Goal: Task Accomplishment & Management: Manage account settings

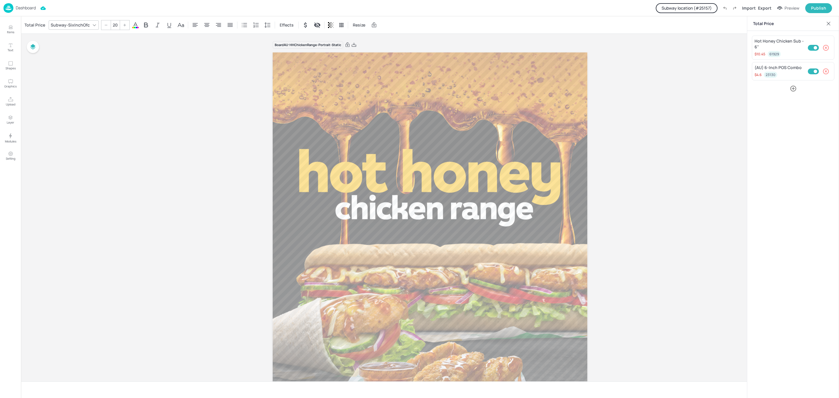
scroll to position [245, 0]
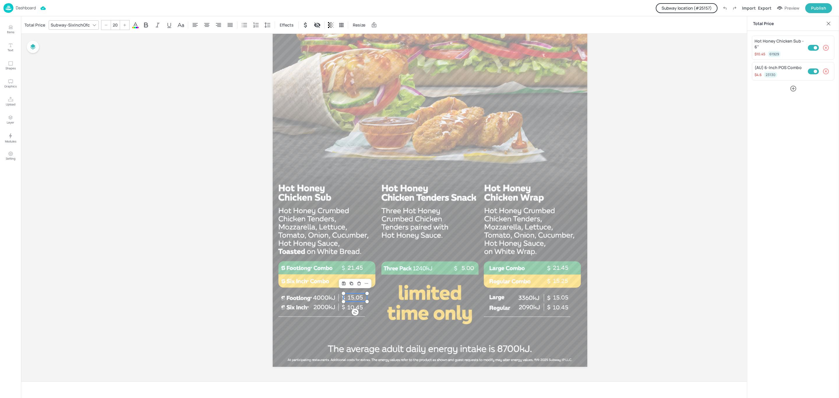
click at [18, 6] on p "Dashboard" at bounding box center [26, 8] width 20 height 4
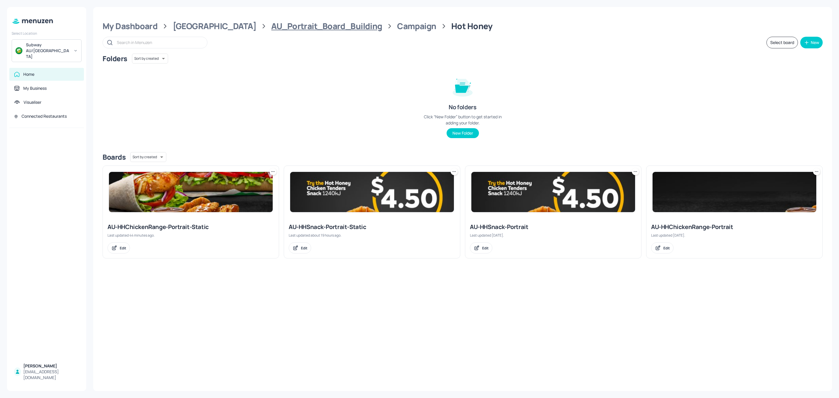
click at [271, 24] on div "AU_Portrait_Board_Building" at bounding box center [326, 26] width 111 height 10
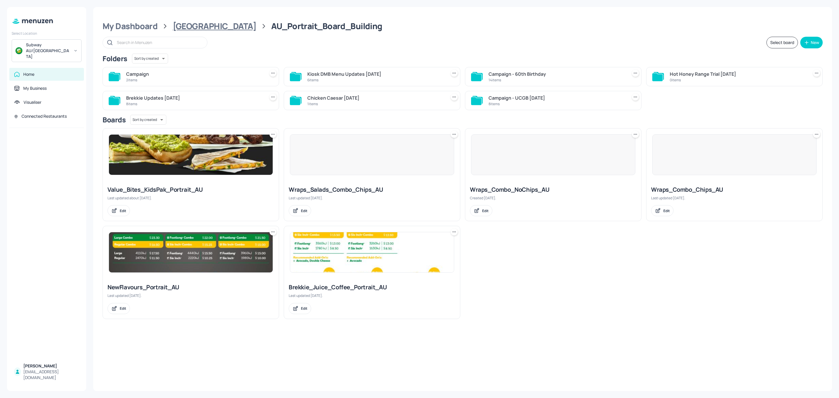
click at [193, 22] on div "[GEOGRAPHIC_DATA]" at bounding box center [215, 26] width 84 height 10
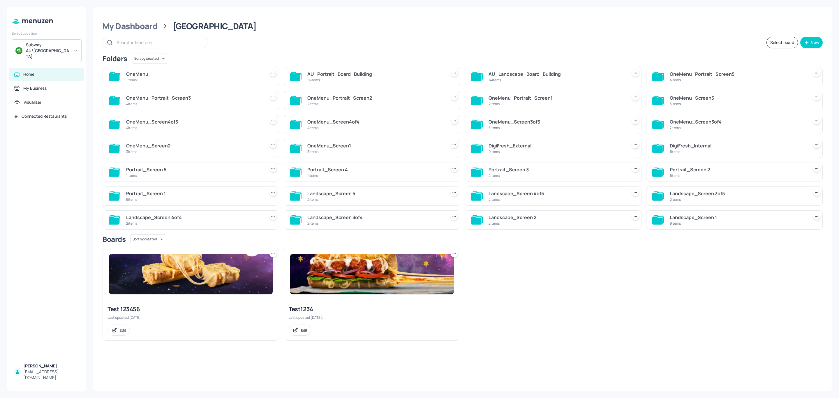
click at [541, 80] on div "14 items" at bounding box center [557, 80] width 136 height 5
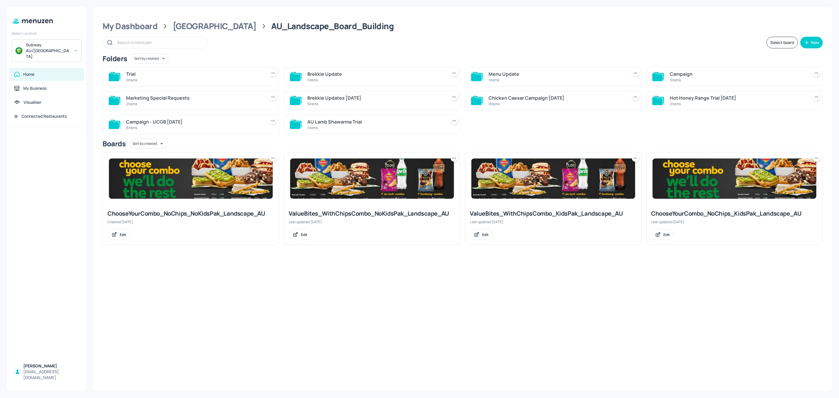
click at [672, 75] on div "Campaign" at bounding box center [738, 74] width 136 height 7
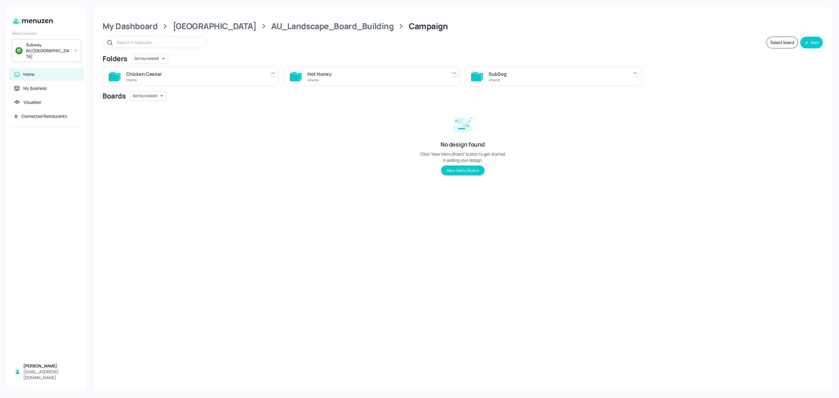
click at [348, 76] on div "Hot Honey" at bounding box center [376, 74] width 136 height 7
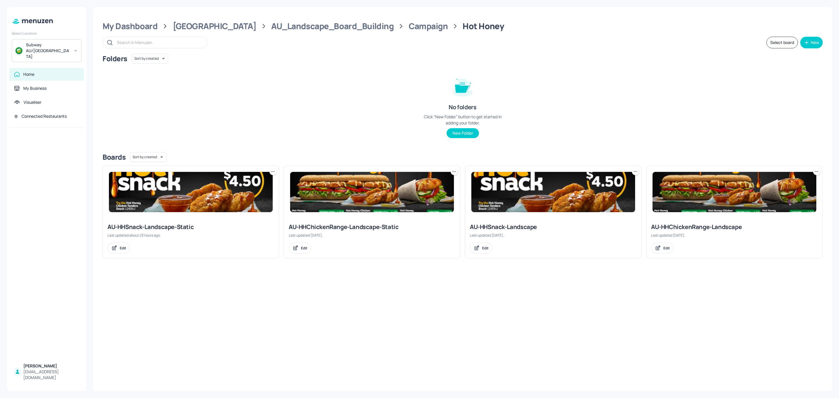
click at [179, 194] on img at bounding box center [191, 192] width 164 height 40
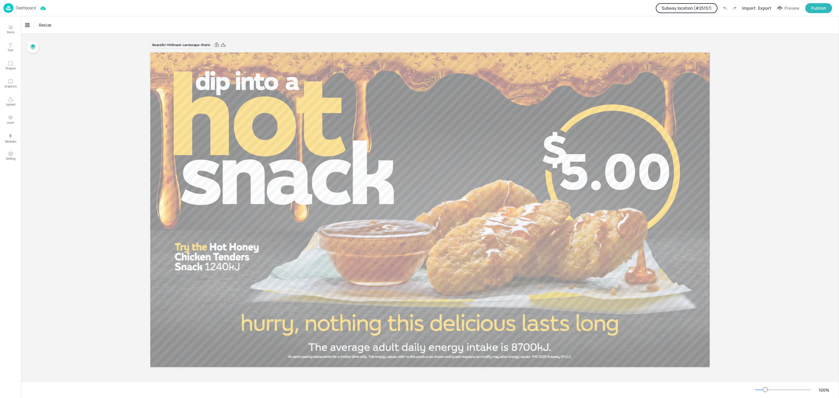
click at [688, 9] on button "Subway location (# 25157 )" at bounding box center [687, 8] width 62 height 10
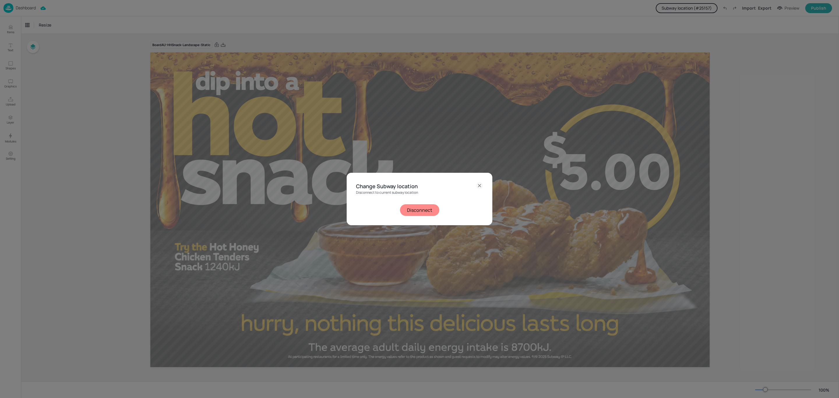
click at [426, 210] on button "Disconnect" at bounding box center [419, 210] width 39 height 12
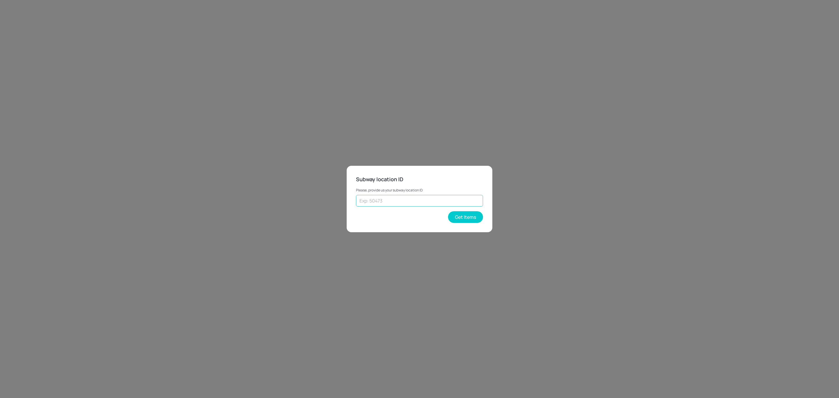
click at [394, 202] on input "text" at bounding box center [419, 201] width 127 height 12
type input "33675"
click at [454, 214] on button "Get Items" at bounding box center [465, 217] width 35 height 12
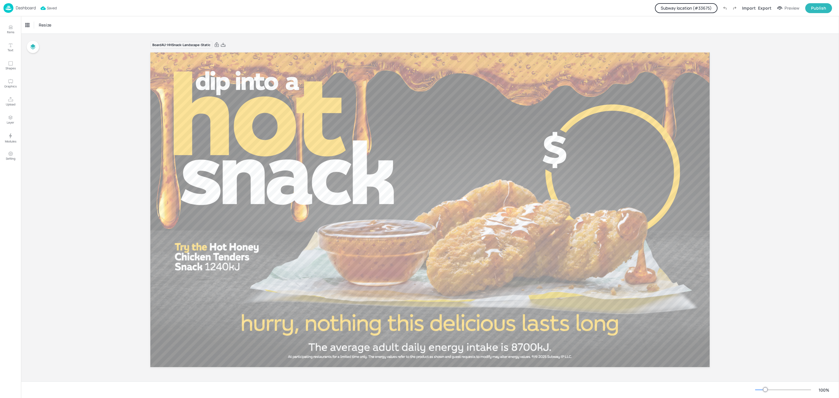
click at [17, 7] on p "Dashboard" at bounding box center [26, 8] width 20 height 4
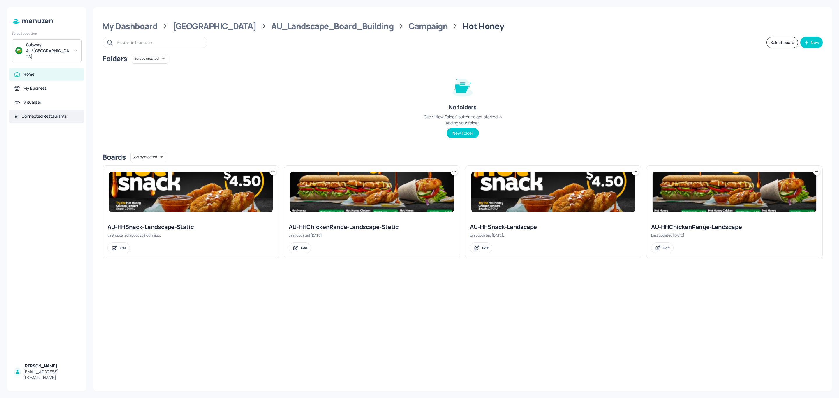
click at [42, 110] on div "Connected Restaurants" at bounding box center [46, 116] width 75 height 13
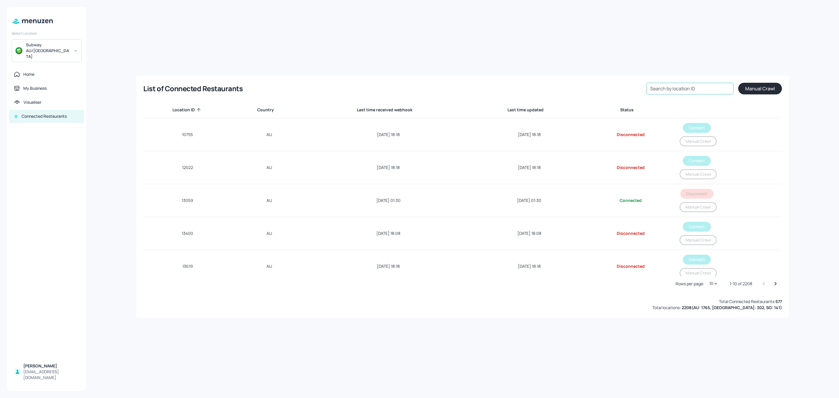
click at [685, 92] on input "Search by location ID" at bounding box center [689, 89] width 87 height 12
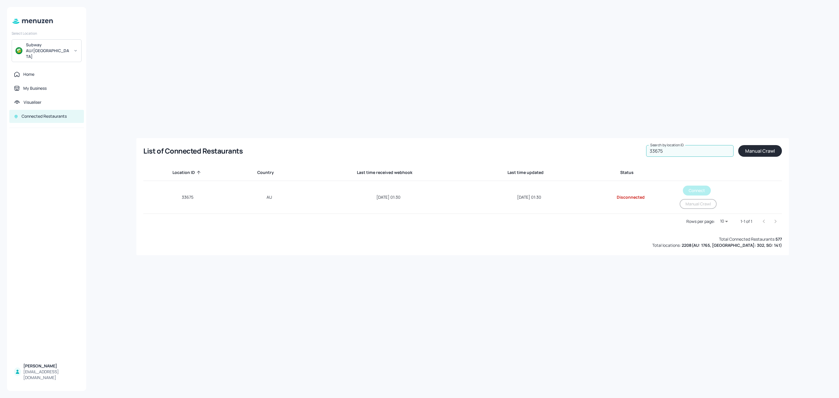
type input "33675"
